Goal: Information Seeking & Learning: Learn about a topic

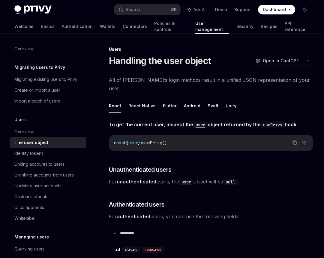
scroll to position [783, 0]
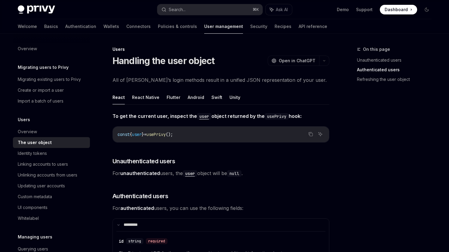
scroll to position [353, 0]
